Goal: Information Seeking & Learning: Learn about a topic

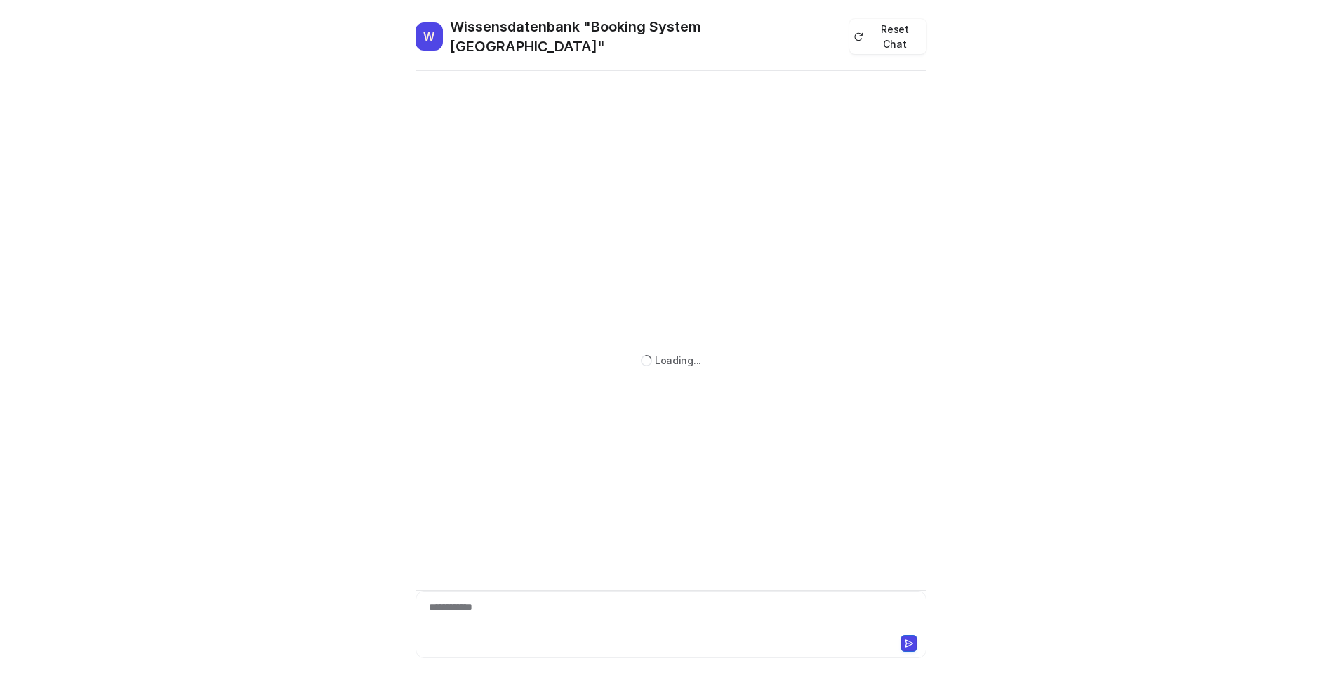
click at [492, 617] on div "**********" at bounding box center [671, 616] width 504 height 32
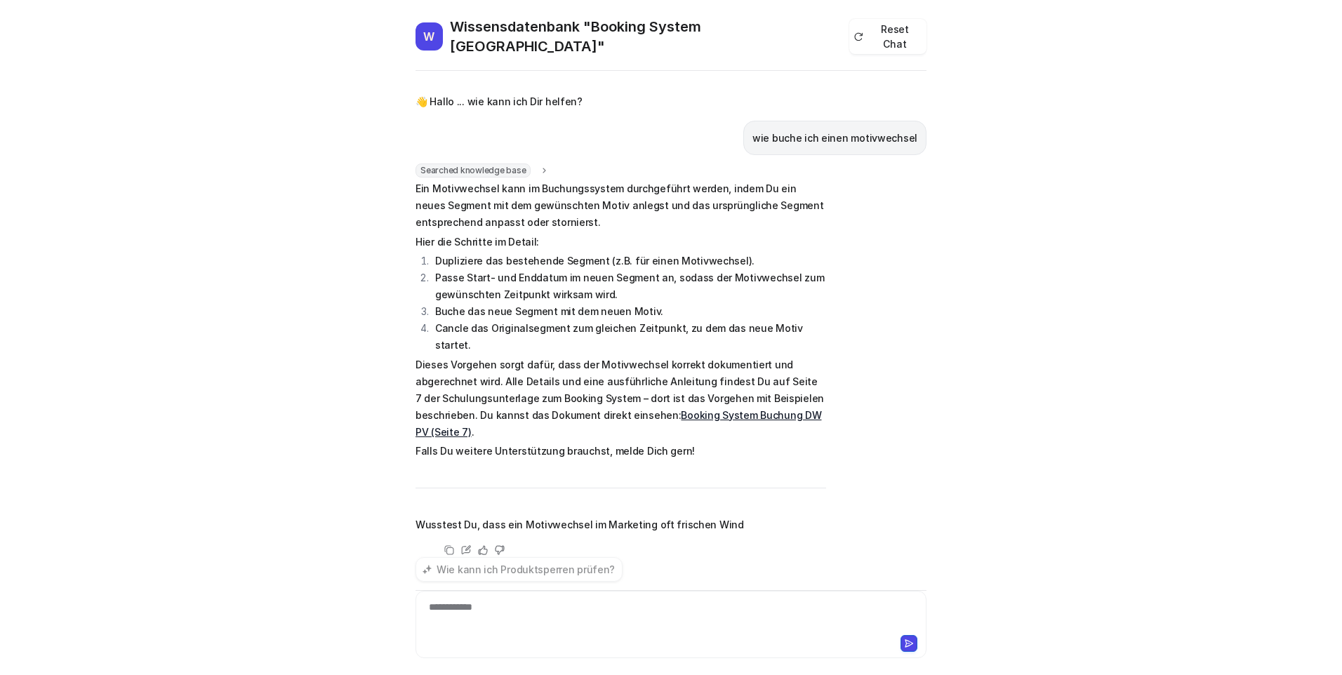
scroll to position [7, 0]
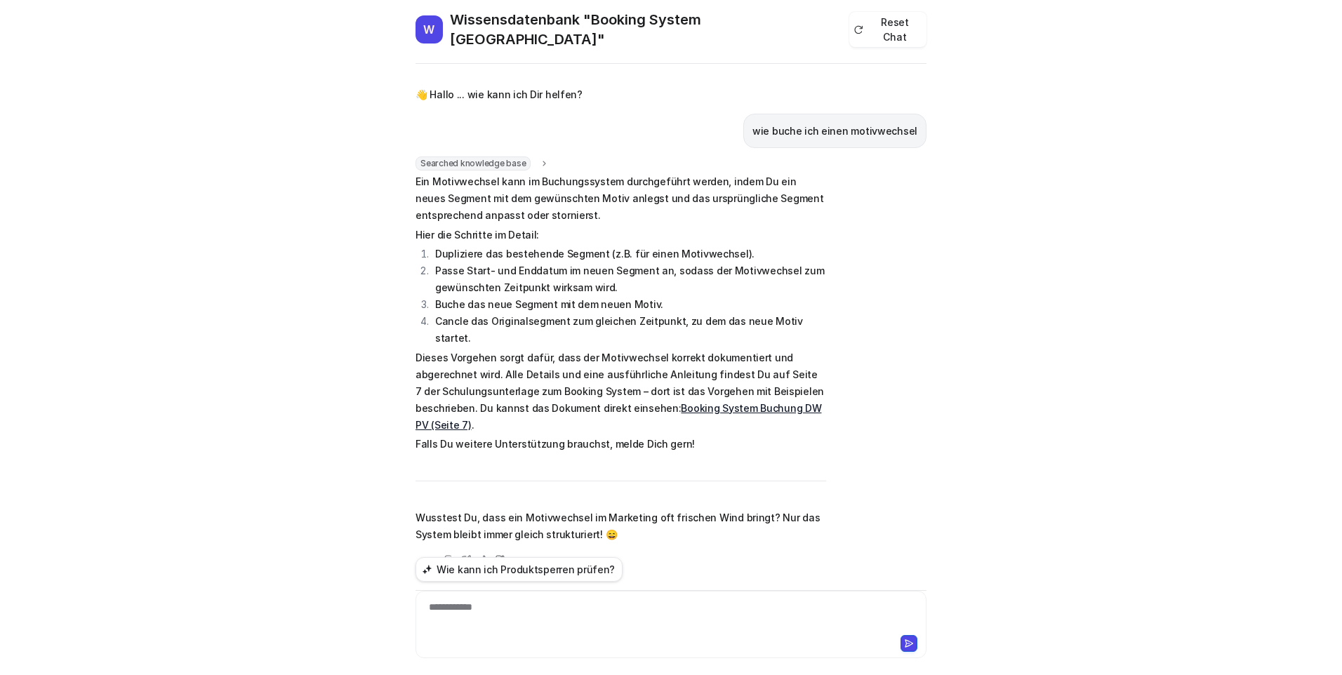
click at [756, 402] on link "Booking System Buchung DW PV (Seite 7)" at bounding box center [618, 416] width 406 height 29
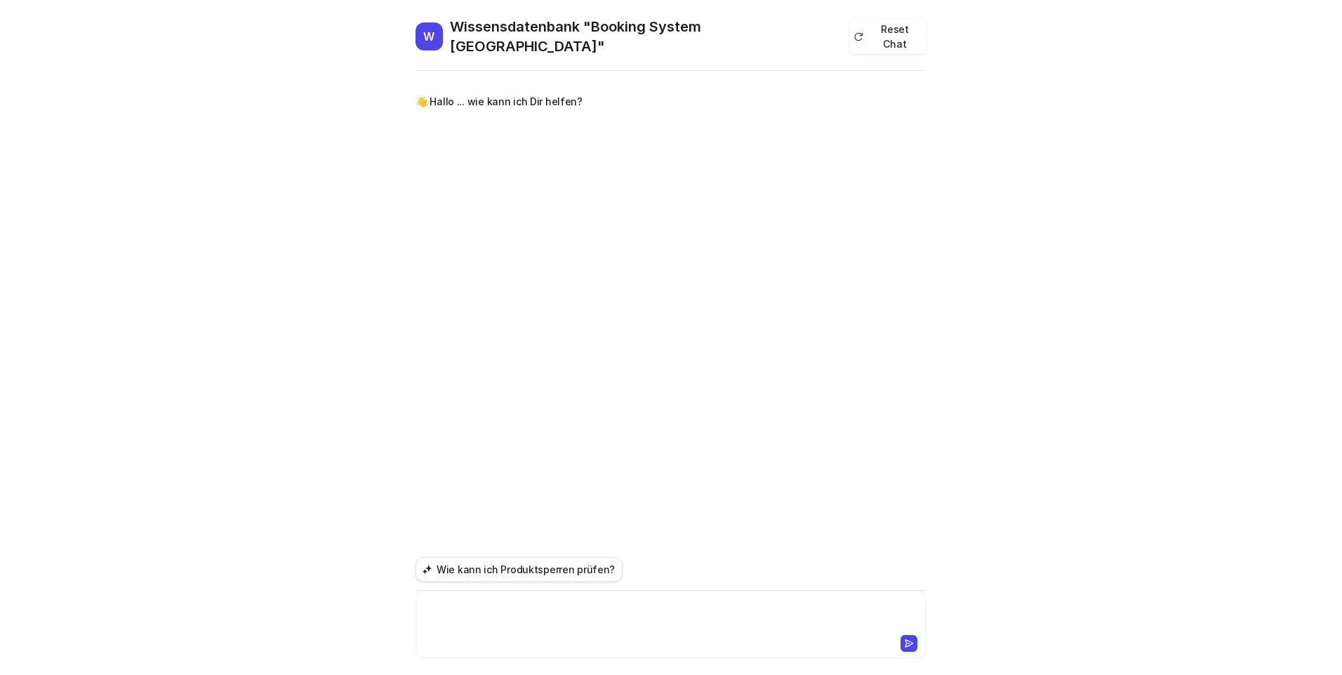
click at [458, 625] on div at bounding box center [671, 616] width 504 height 32
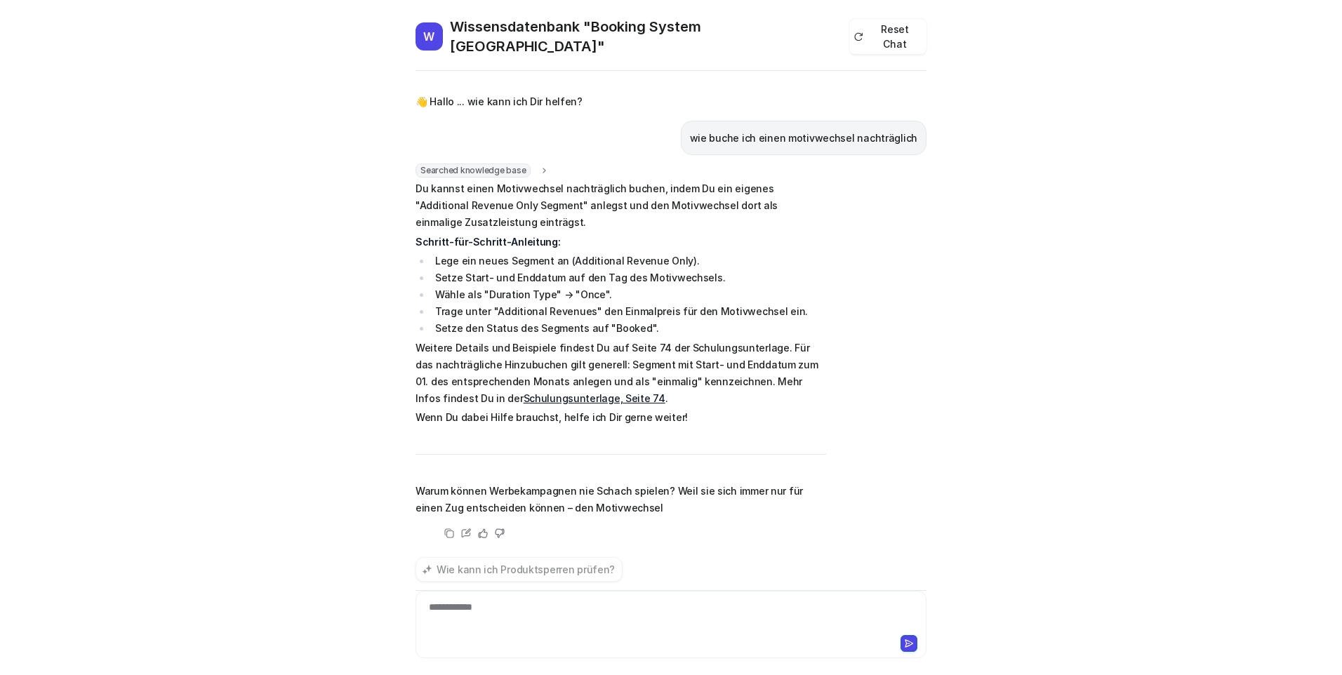
scroll to position [24, 0]
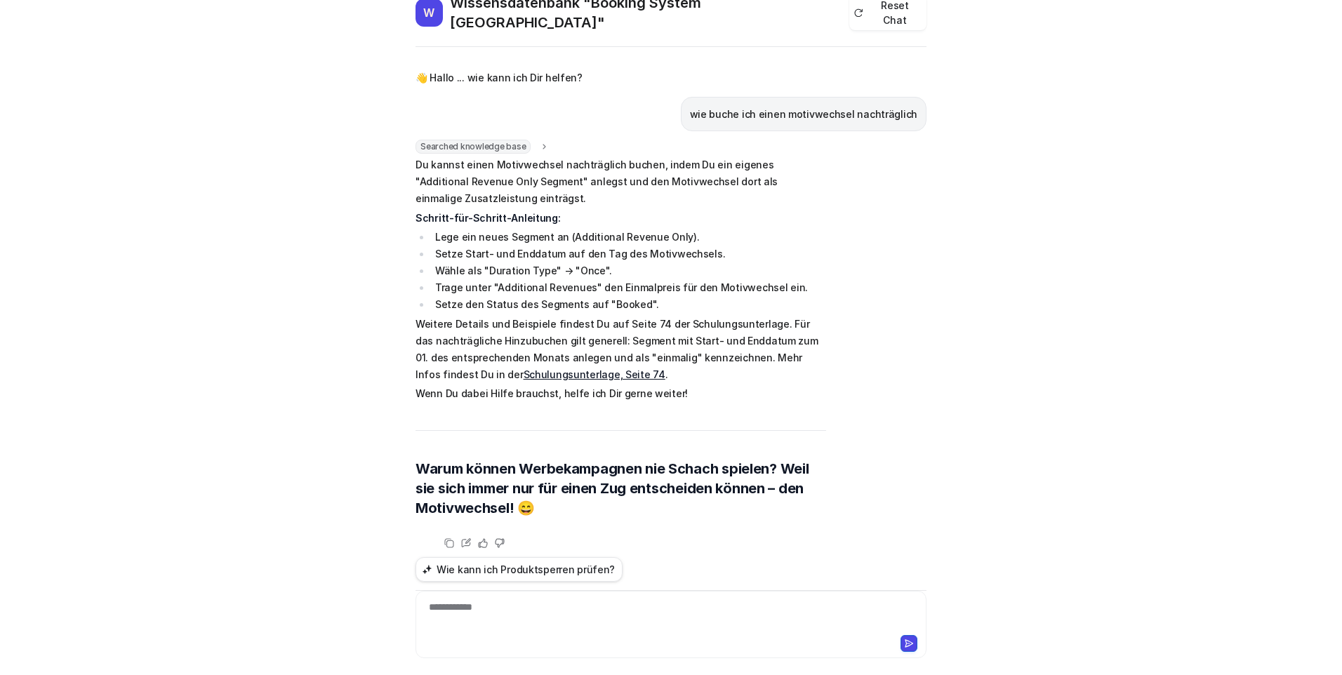
click at [535, 368] on link "Schulungsunterlage, Seite 74" at bounding box center [594, 374] width 142 height 12
